Goal: Information Seeking & Learning: Learn about a topic

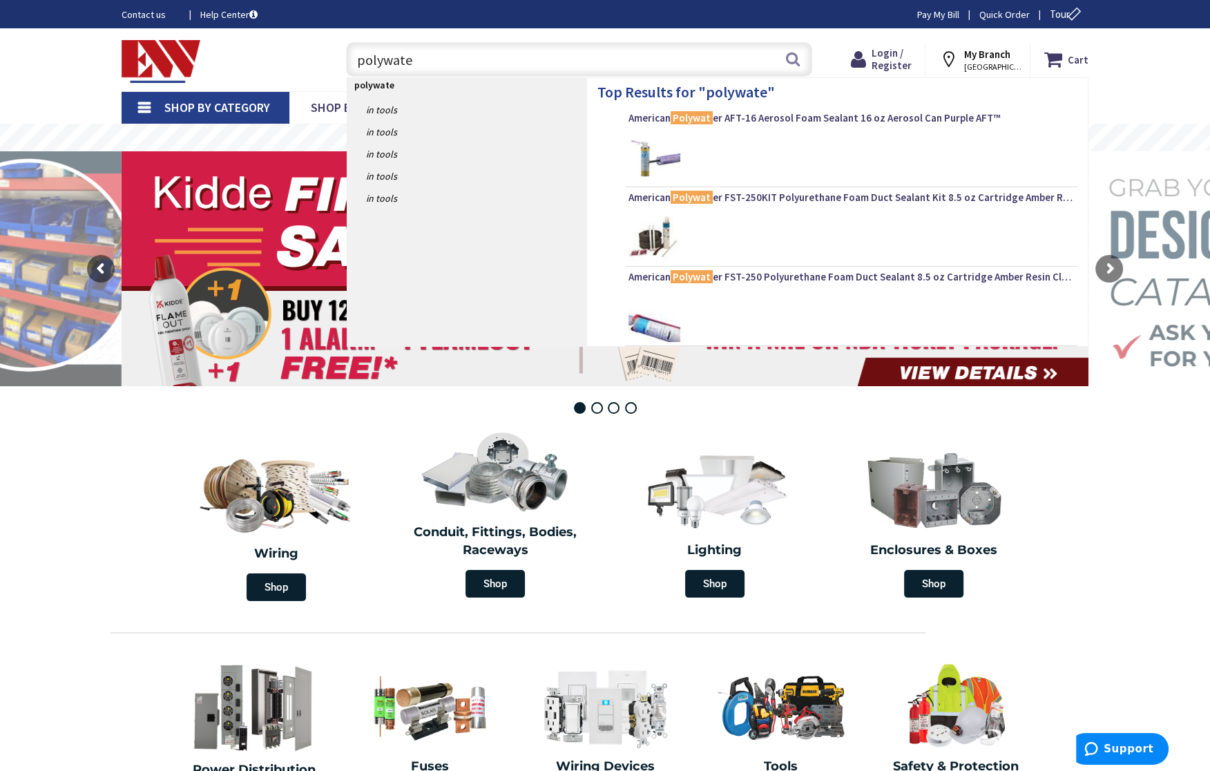
type input "polywater"
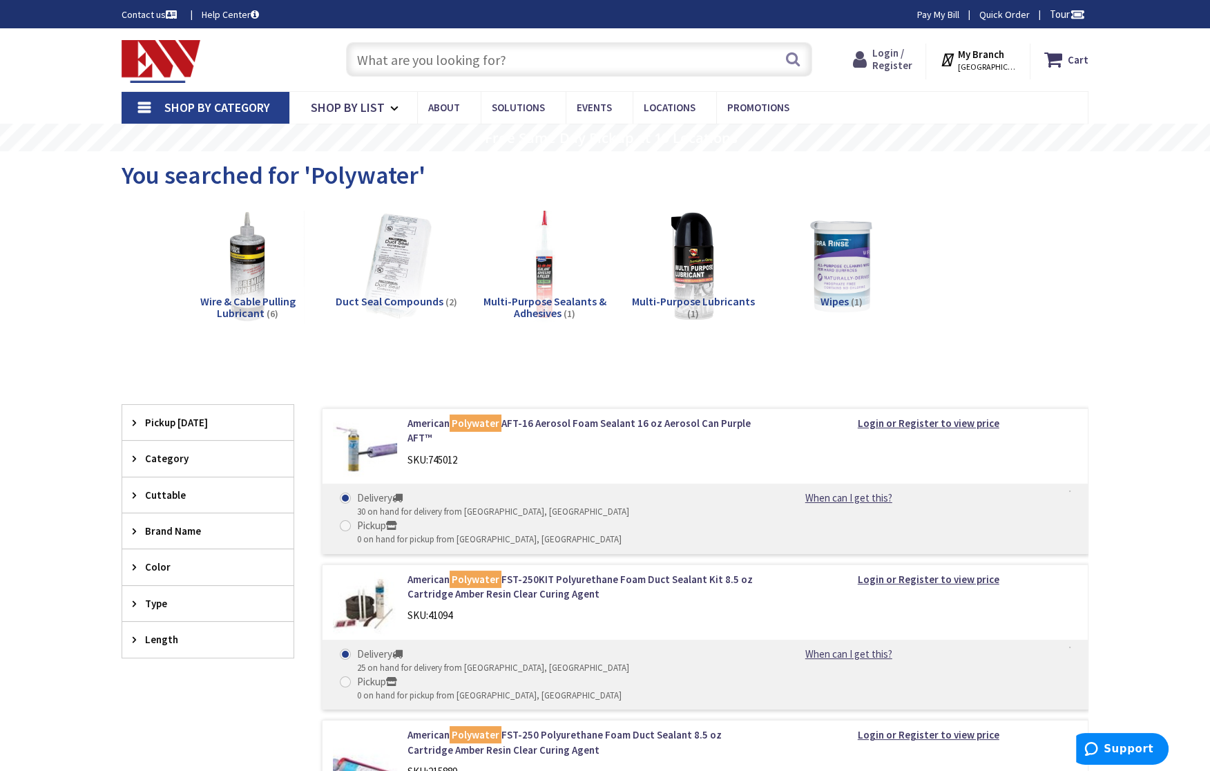
click at [889, 66] on span "Login / Register" at bounding box center [892, 59] width 40 height 26
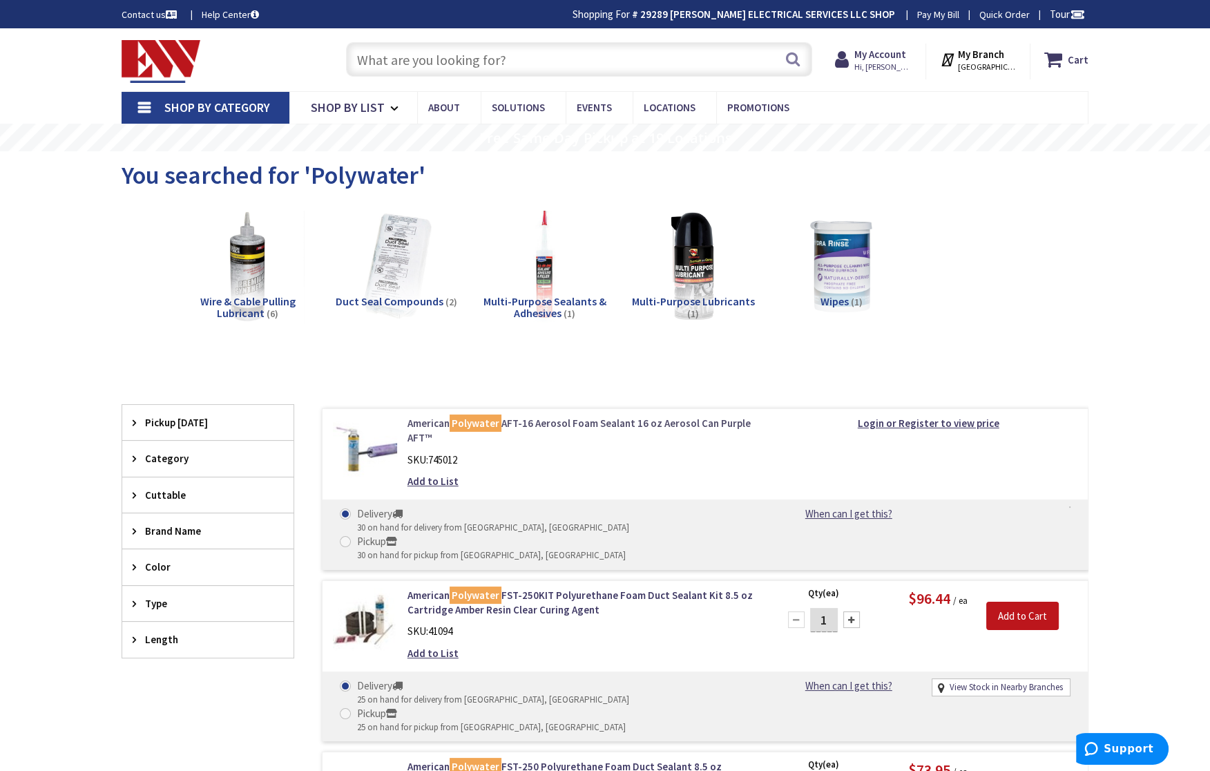
click at [598, 426] on link "American Polywater AFT-16 Aerosol Foam Sealant 16 oz Aerosol Can Purple AFT™" at bounding box center [584, 431] width 352 height 30
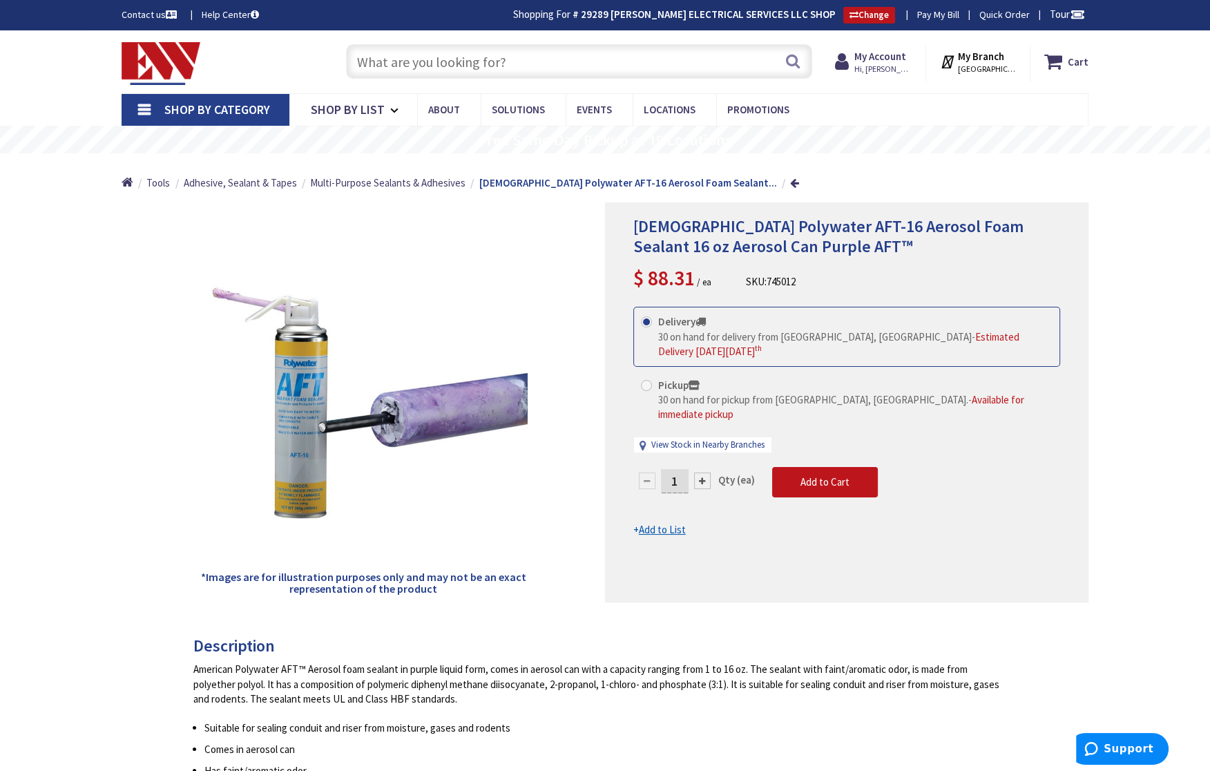
click at [522, 55] on input "text" at bounding box center [579, 61] width 466 height 35
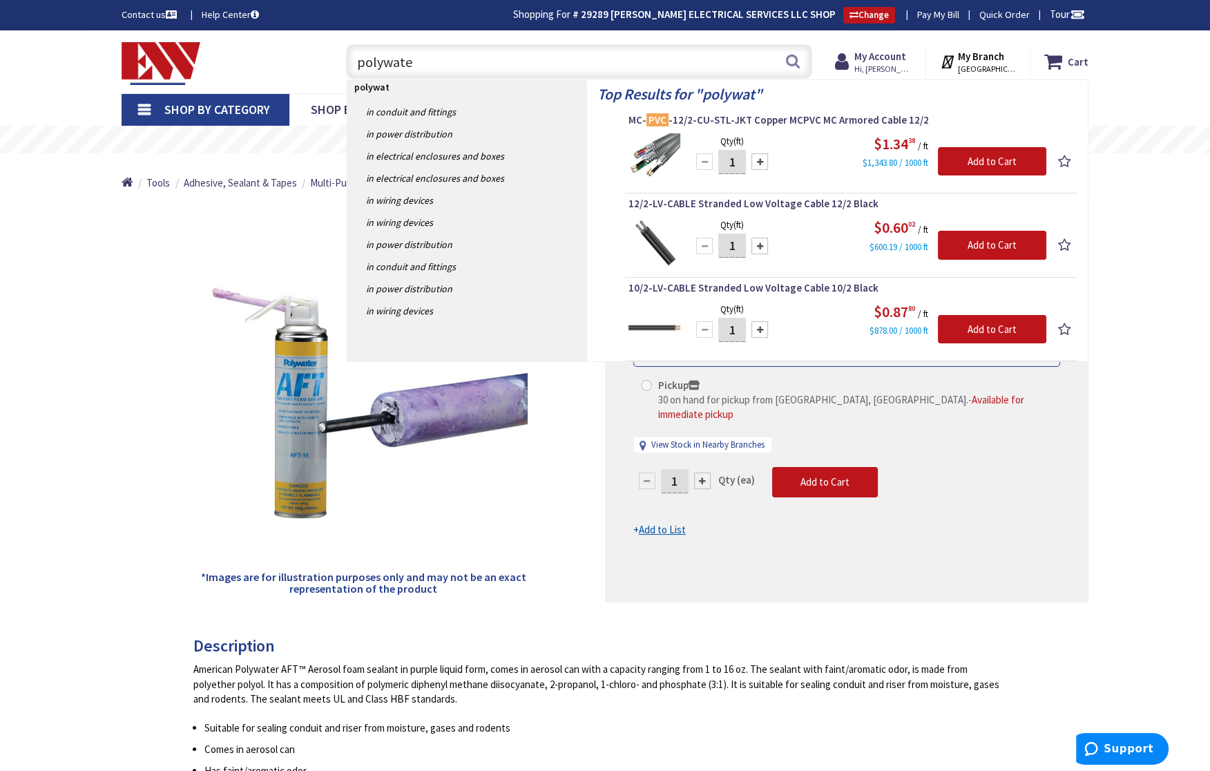
type input "polywater"
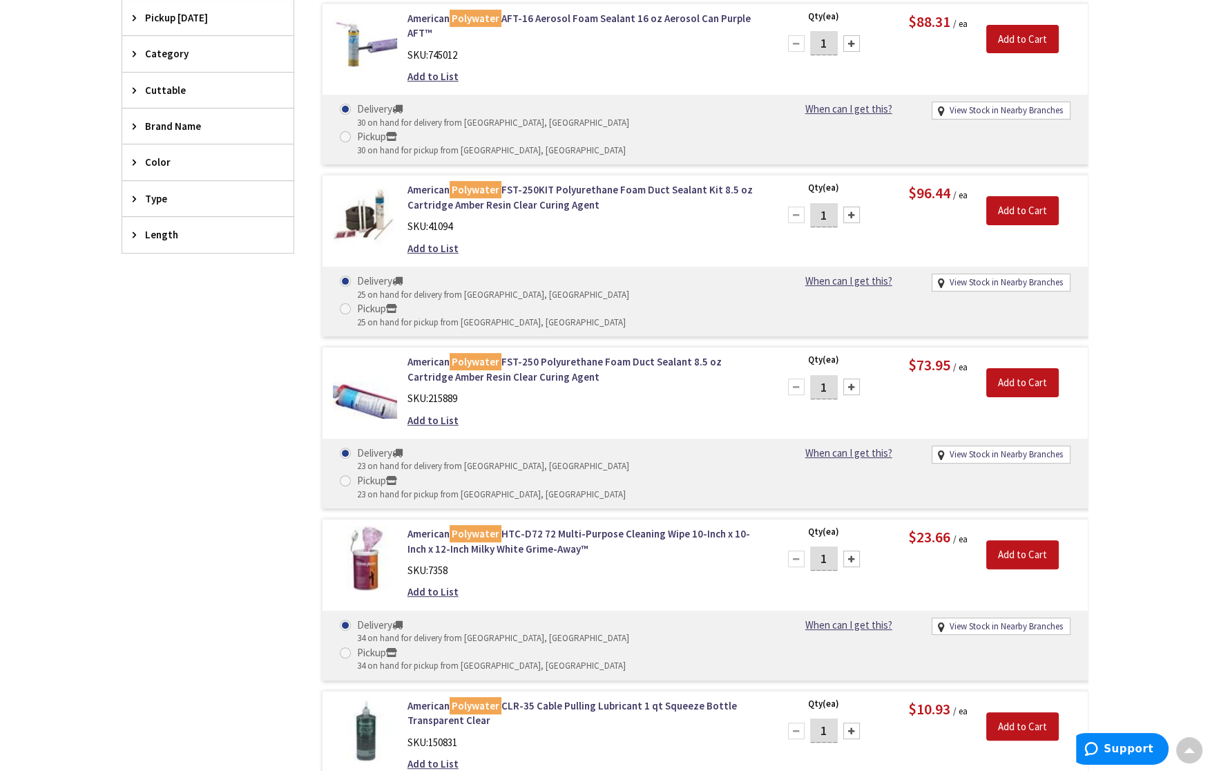
scroll to position [345, 0]
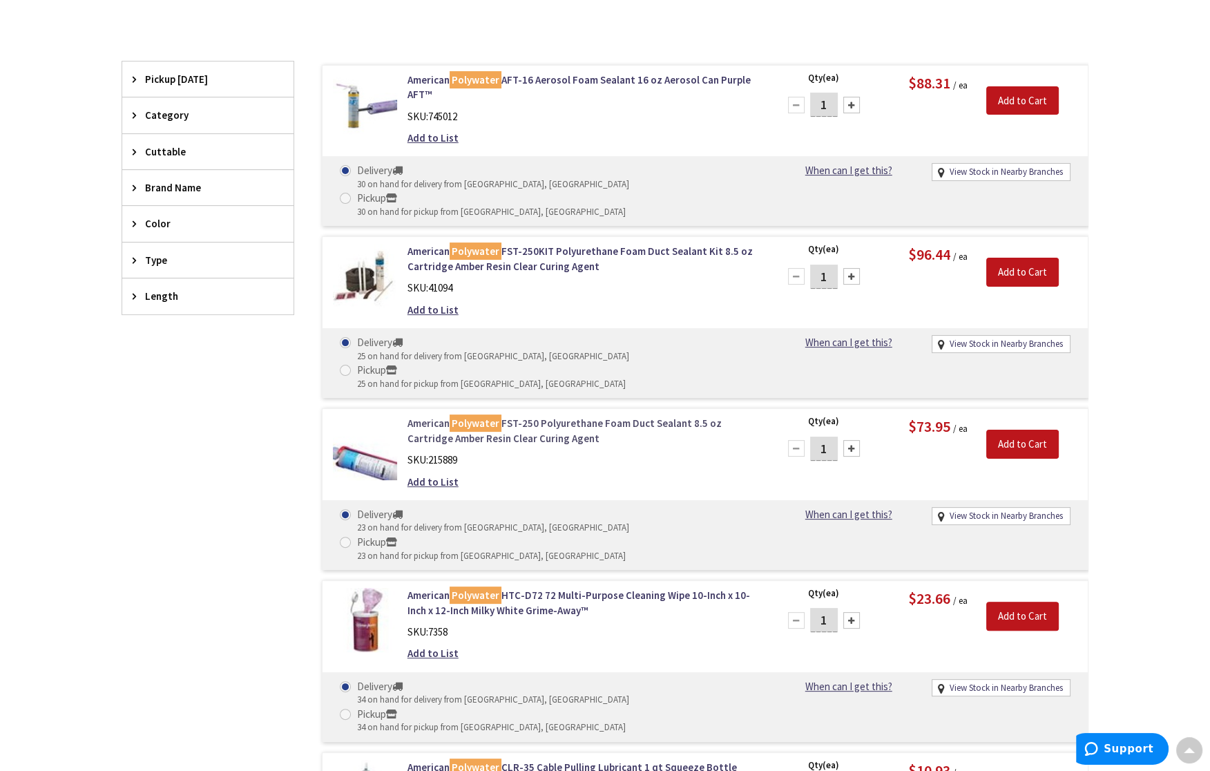
click at [582, 416] on link "American Polywater FST-250 Polyurethane Foam Duct Sealant 8.5 oz Cartridge Ambe…" at bounding box center [584, 431] width 352 height 30
